Goal: Entertainment & Leisure: Consume media (video, audio)

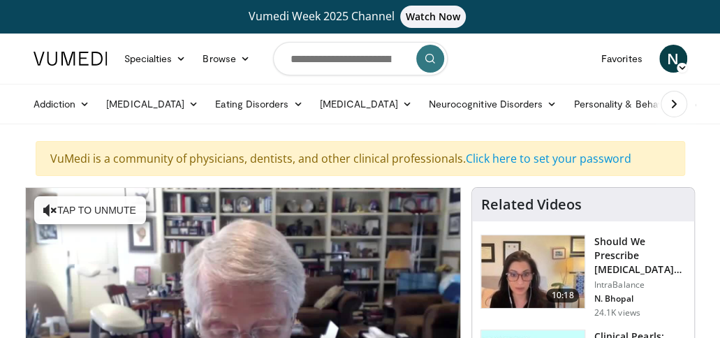
click at [434, 15] on span "Watch Now" at bounding box center [433, 17] width 66 height 22
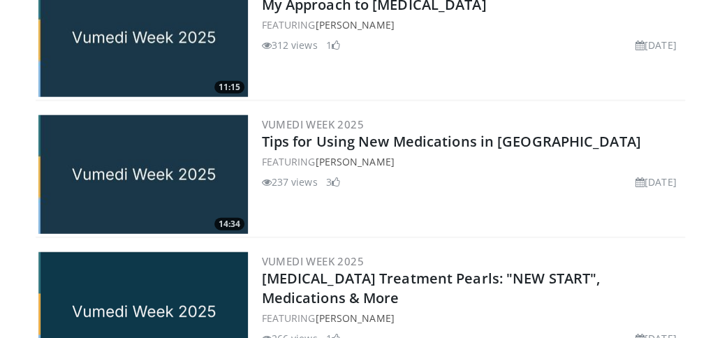
scroll to position [1397, 0]
